Goal: Task Accomplishment & Management: Manage account settings

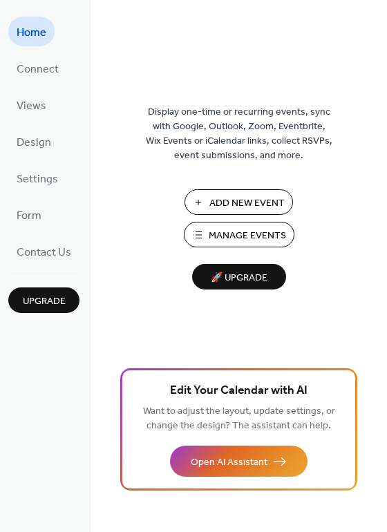
click at [211, 230] on span "Manage Events" at bounding box center [247, 236] width 77 height 15
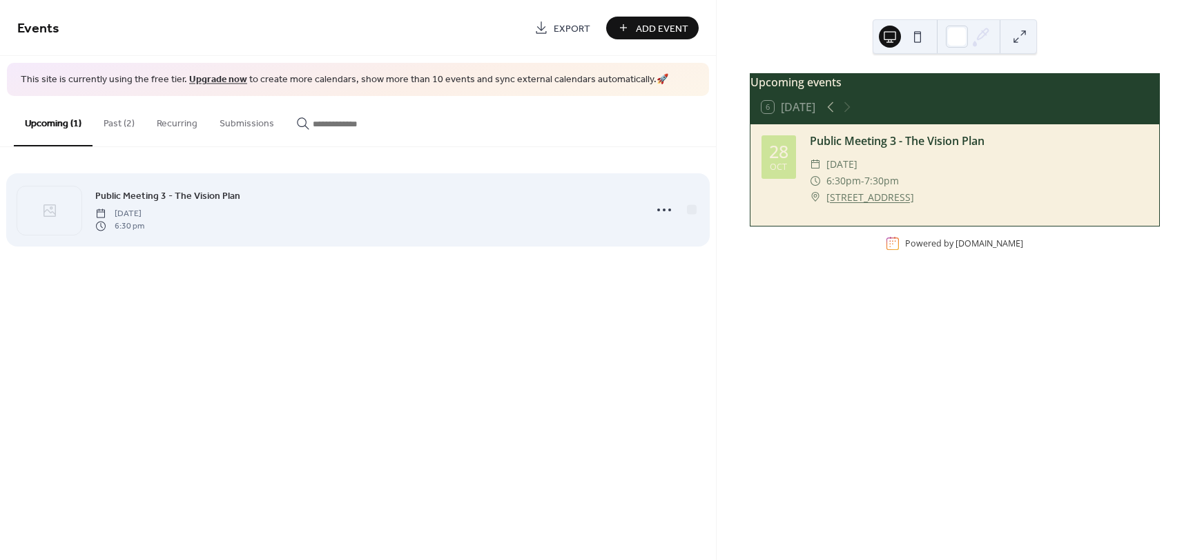
click at [347, 202] on div "Public Meeting 3 - The Vision Plan [DATE] 6:30 pm" at bounding box center [365, 210] width 541 height 44
click at [659, 210] on circle at bounding box center [658, 210] width 3 height 3
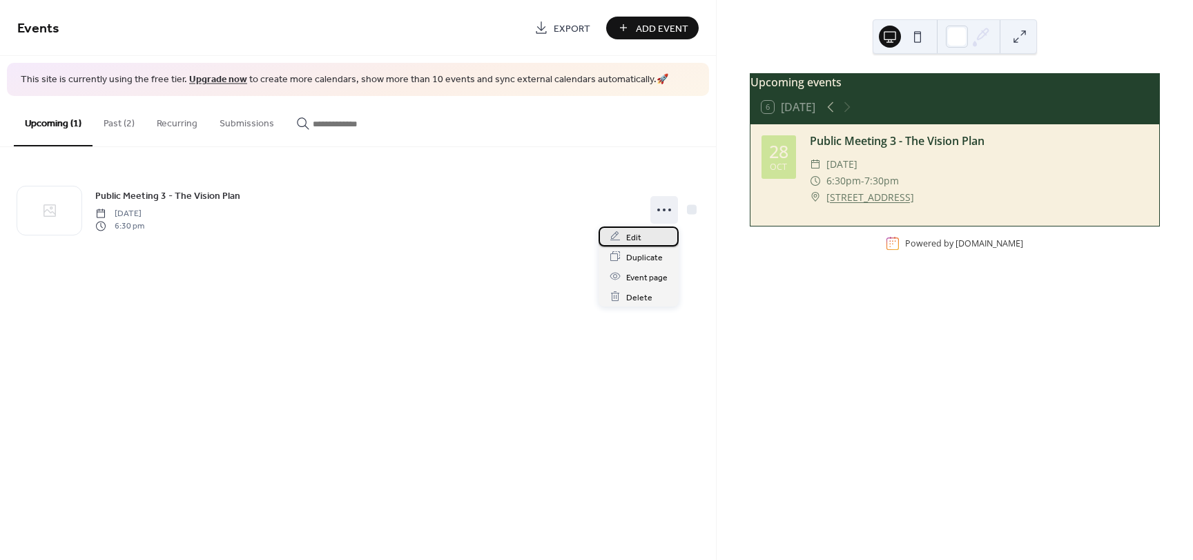
click at [635, 243] on span "Edit" at bounding box center [633, 237] width 15 height 15
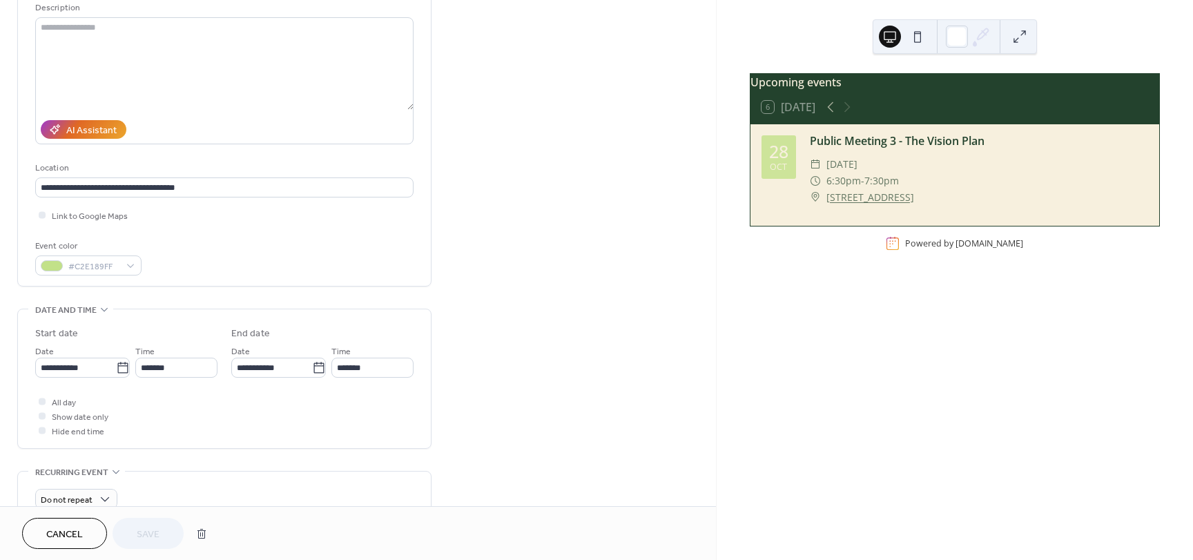
scroll to position [138, 0]
click at [119, 369] on icon at bounding box center [123, 371] width 14 height 14
click at [116, 369] on input "**********" at bounding box center [75, 370] width 81 height 20
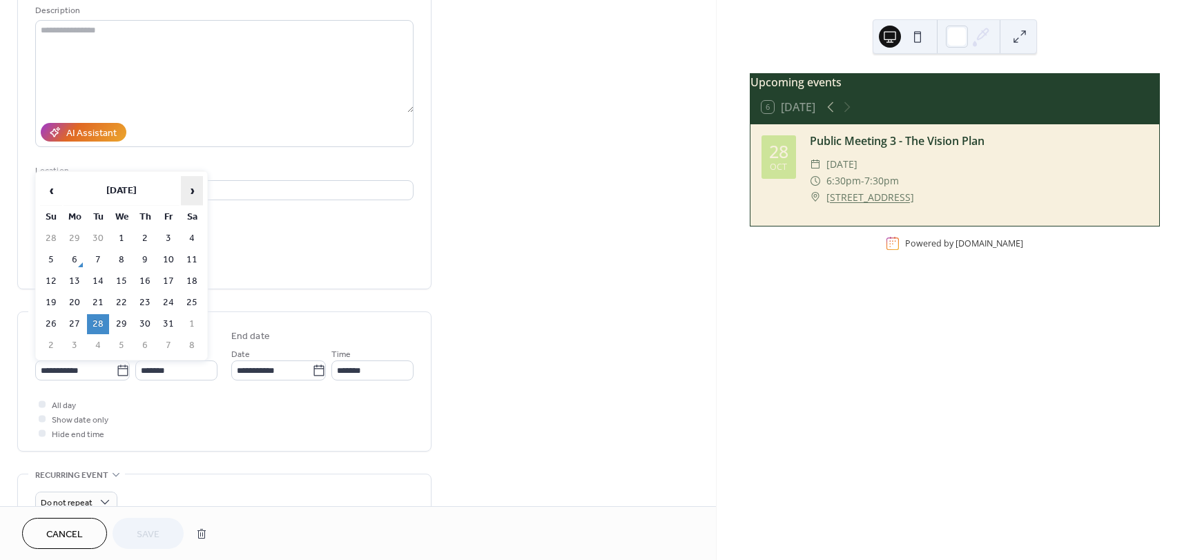
click at [195, 194] on span "›" at bounding box center [192, 191] width 21 height 28
click at [100, 295] on td "18" at bounding box center [98, 303] width 22 height 20
type input "**********"
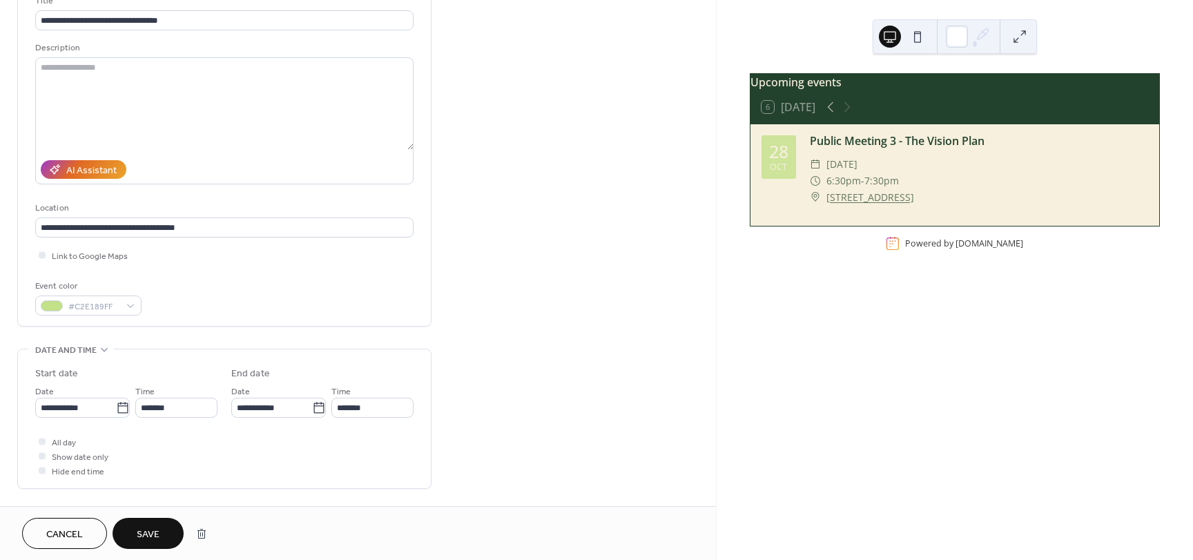
scroll to position [0, 0]
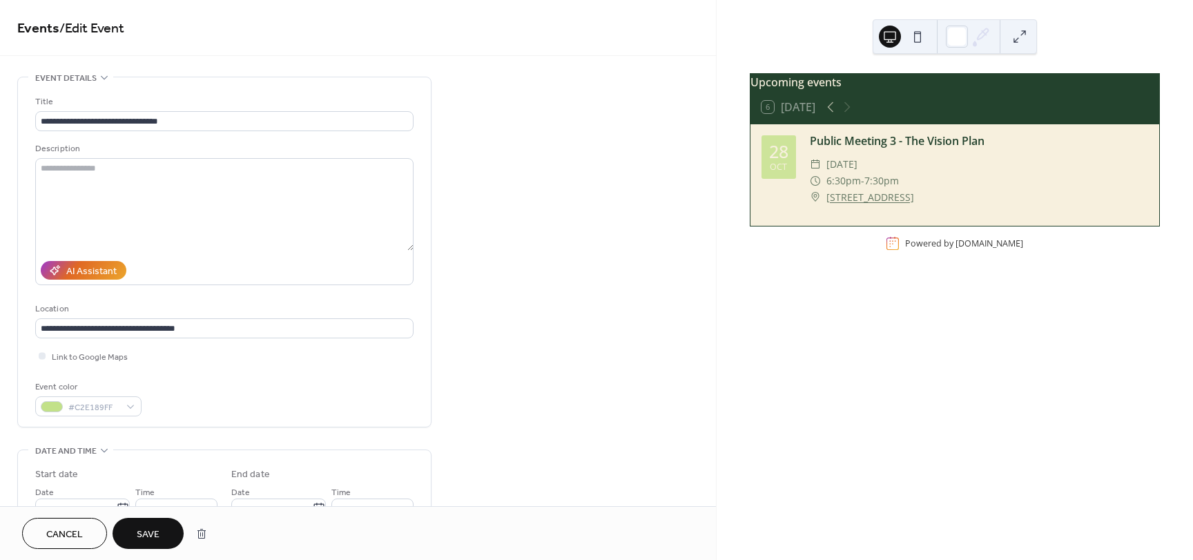
click at [147, 536] on span "Save" at bounding box center [148, 535] width 23 height 15
